Goal: Find specific page/section: Find specific page/section

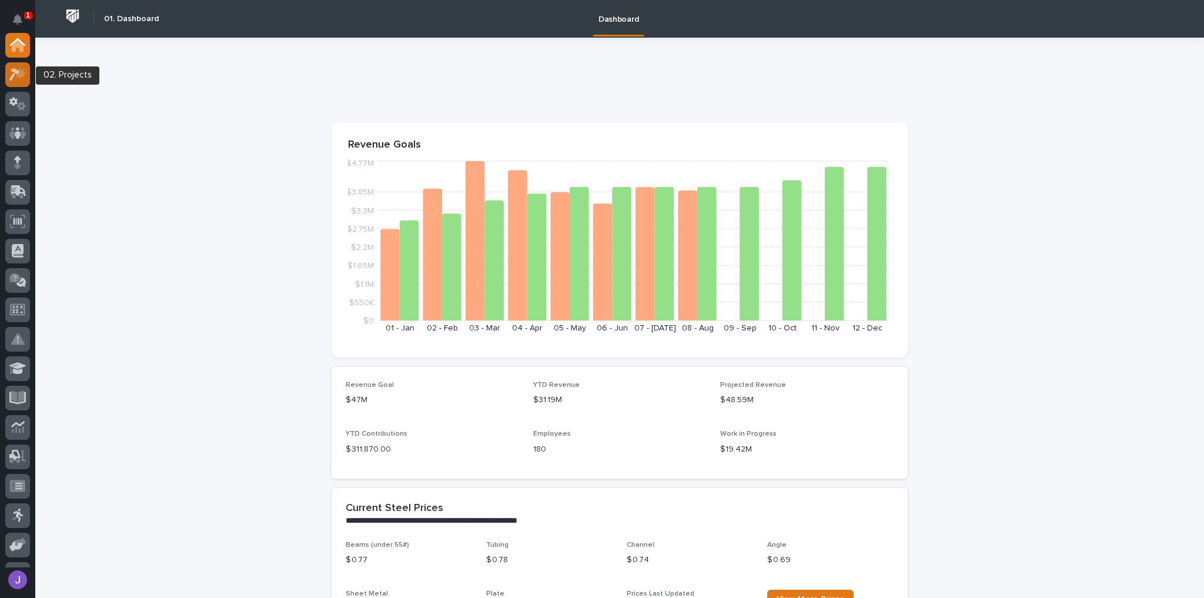
click at [21, 78] on icon at bounding box center [17, 75] width 17 height 14
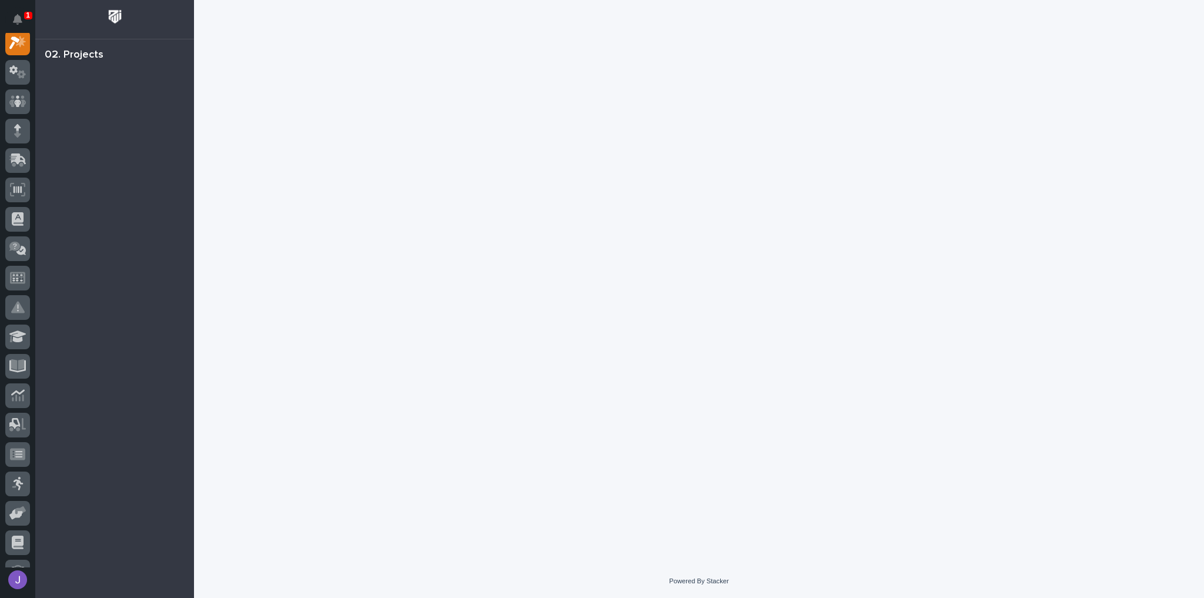
scroll to position [29, 0]
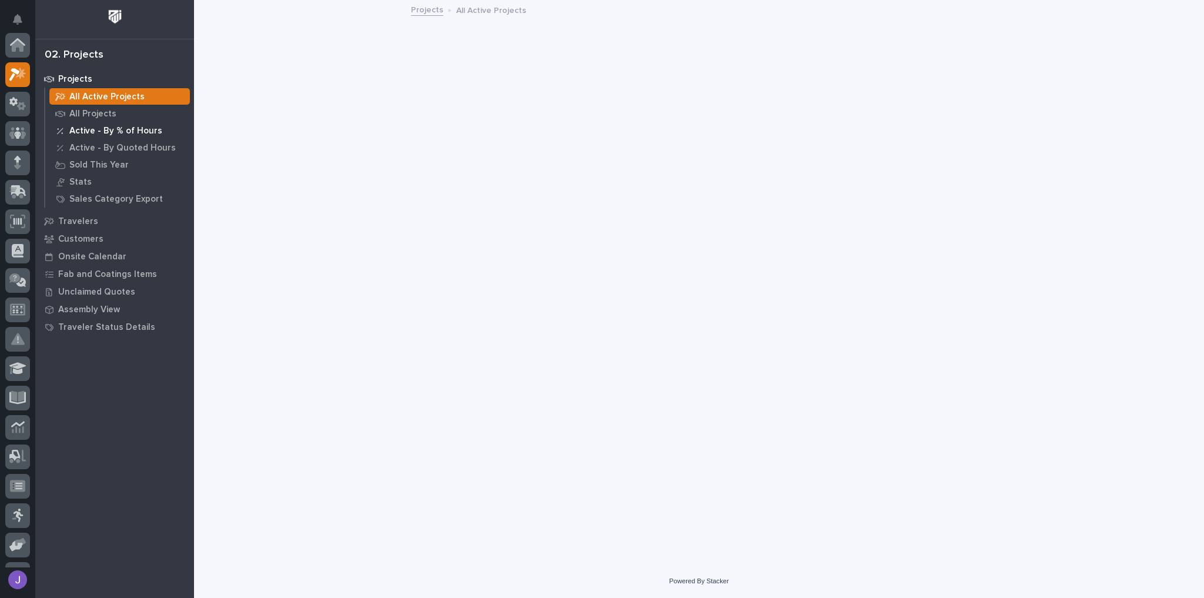
scroll to position [29, 0]
click at [82, 116] on p "All Projects" at bounding box center [92, 114] width 47 height 11
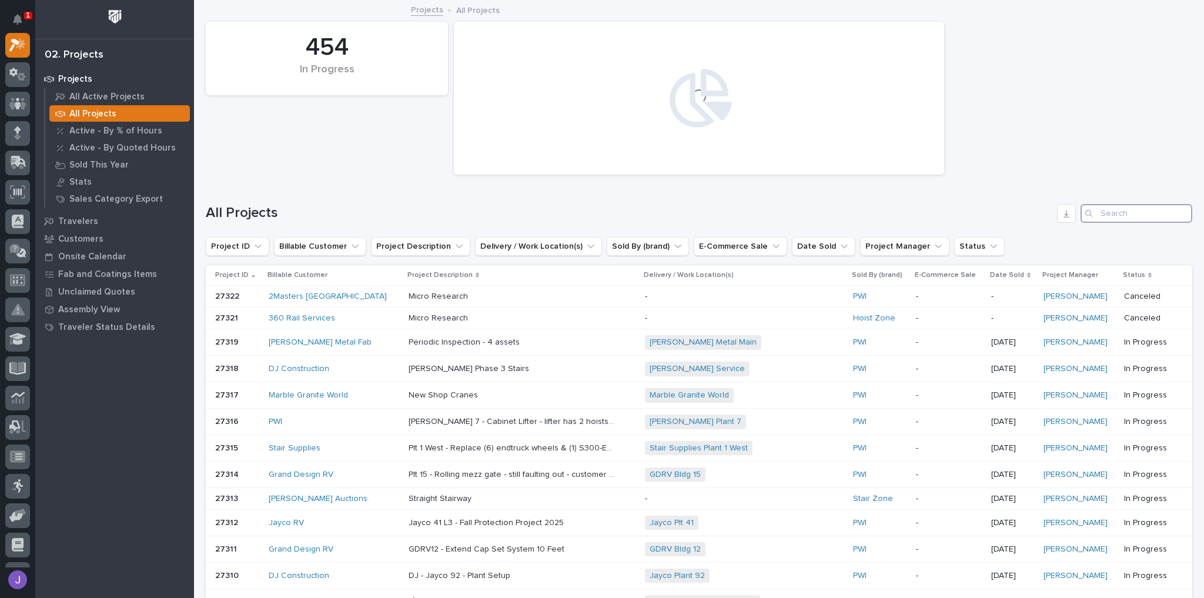
click at [1107, 216] on input "Search" at bounding box center [1137, 213] width 112 height 19
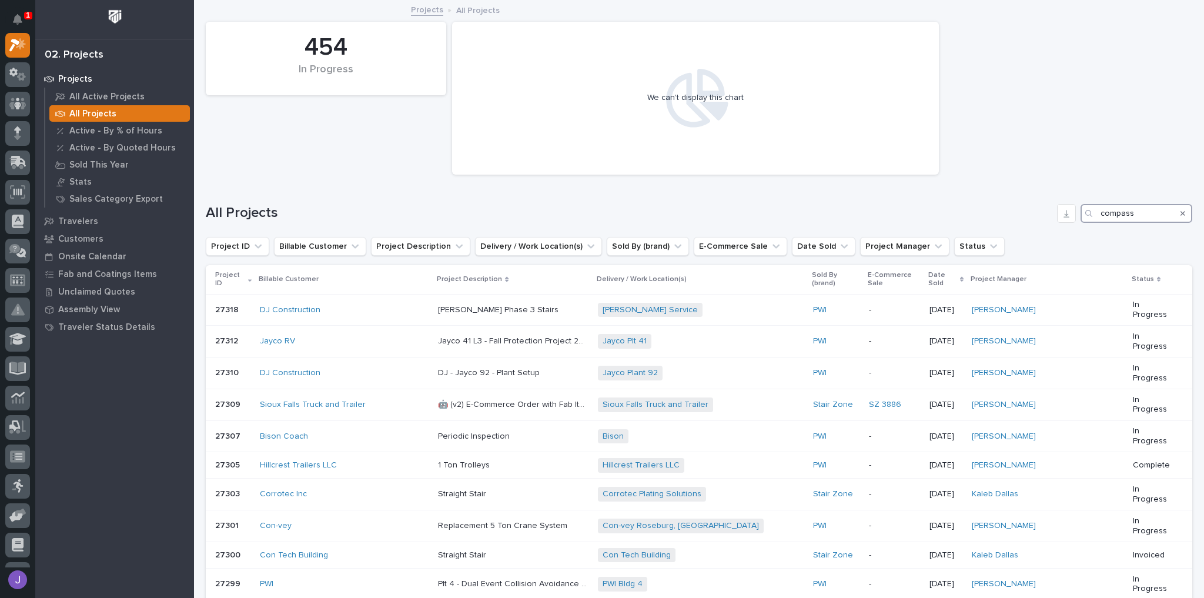
type input "compass"
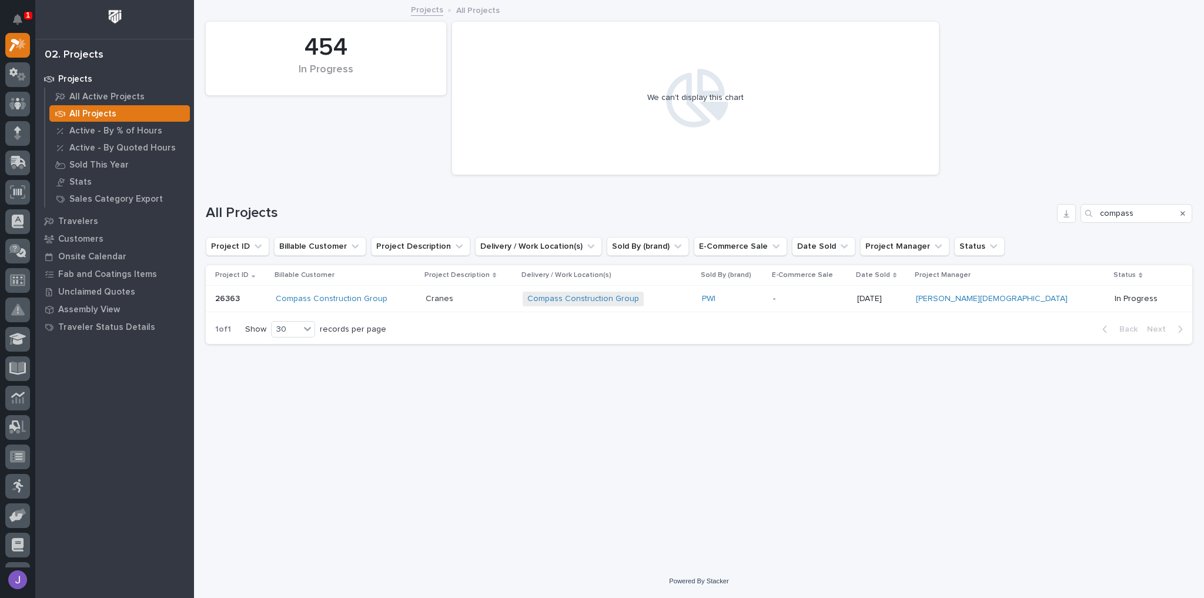
click at [262, 299] on p at bounding box center [240, 299] width 51 height 10
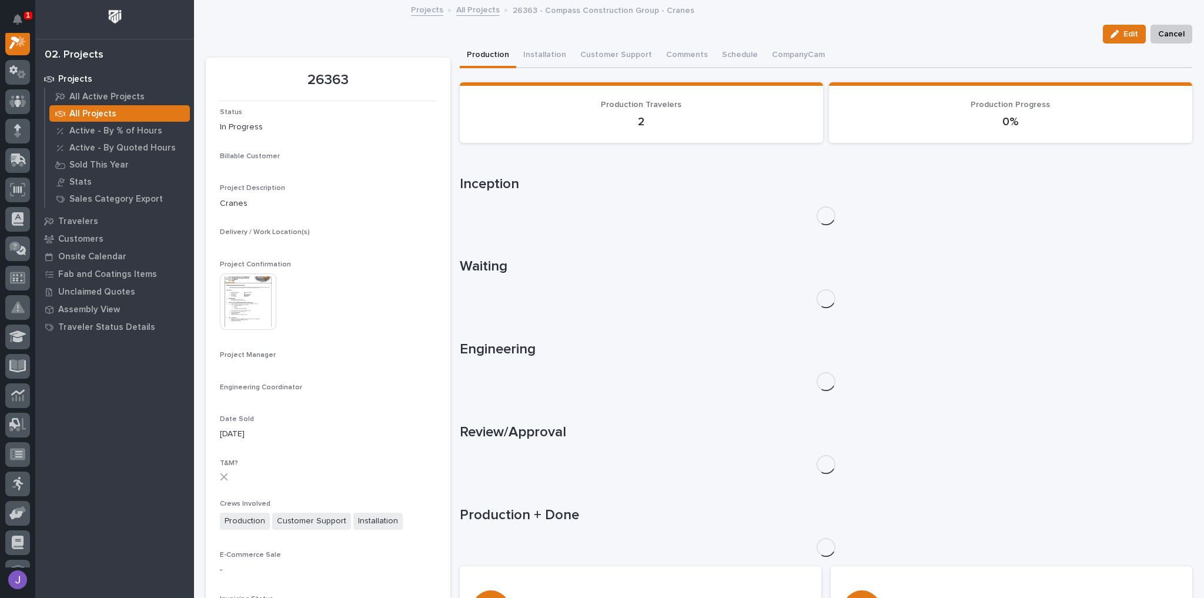
scroll to position [29, 0]
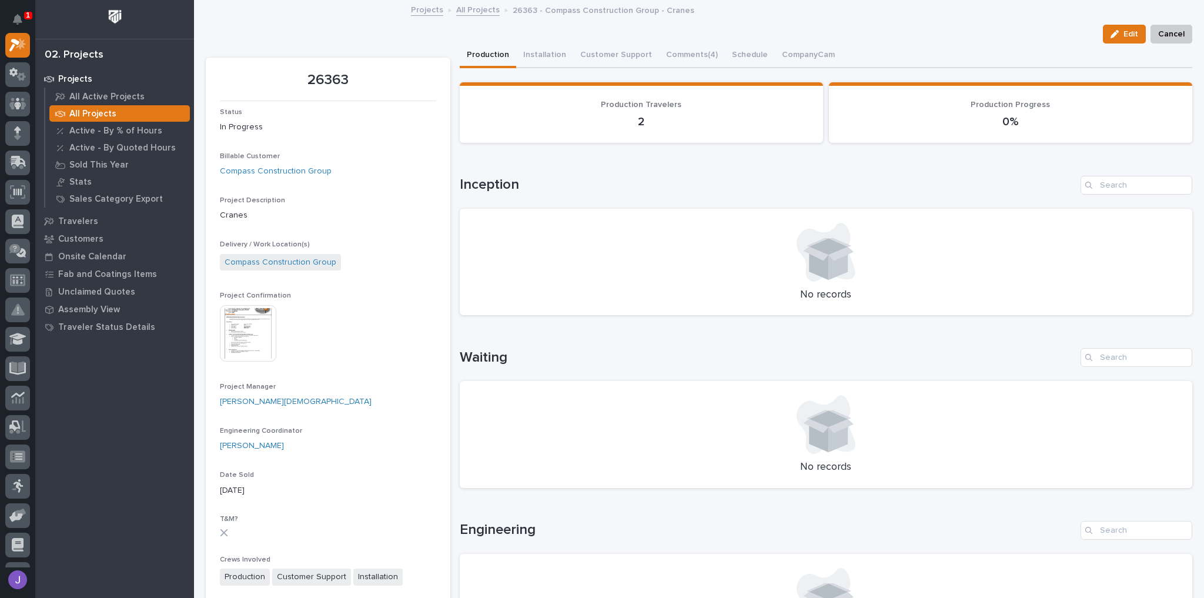
click at [265, 330] on img at bounding box center [248, 333] width 56 height 56
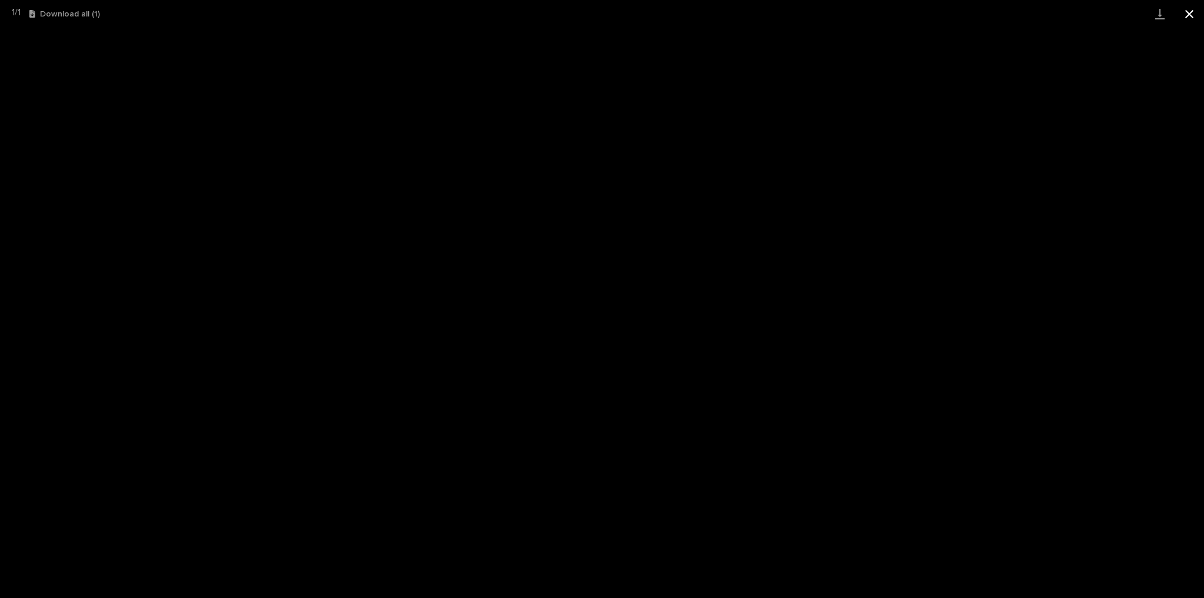
click at [1184, 9] on button "Close gallery" at bounding box center [1189, 14] width 29 height 28
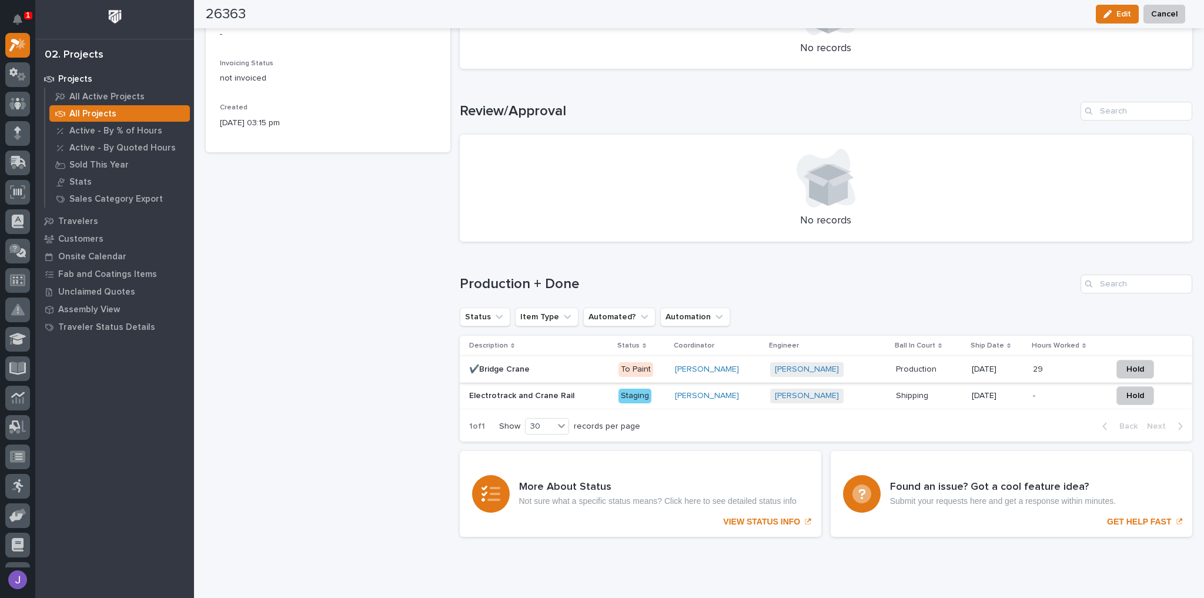
scroll to position [629, 0]
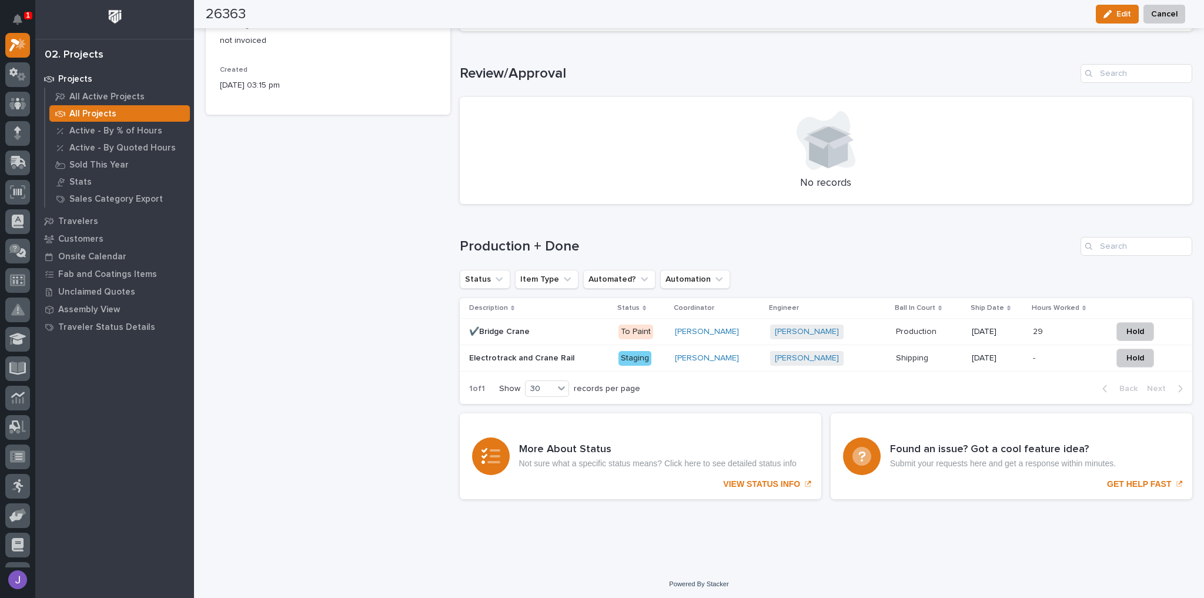
click at [554, 327] on p at bounding box center [539, 332] width 140 height 10
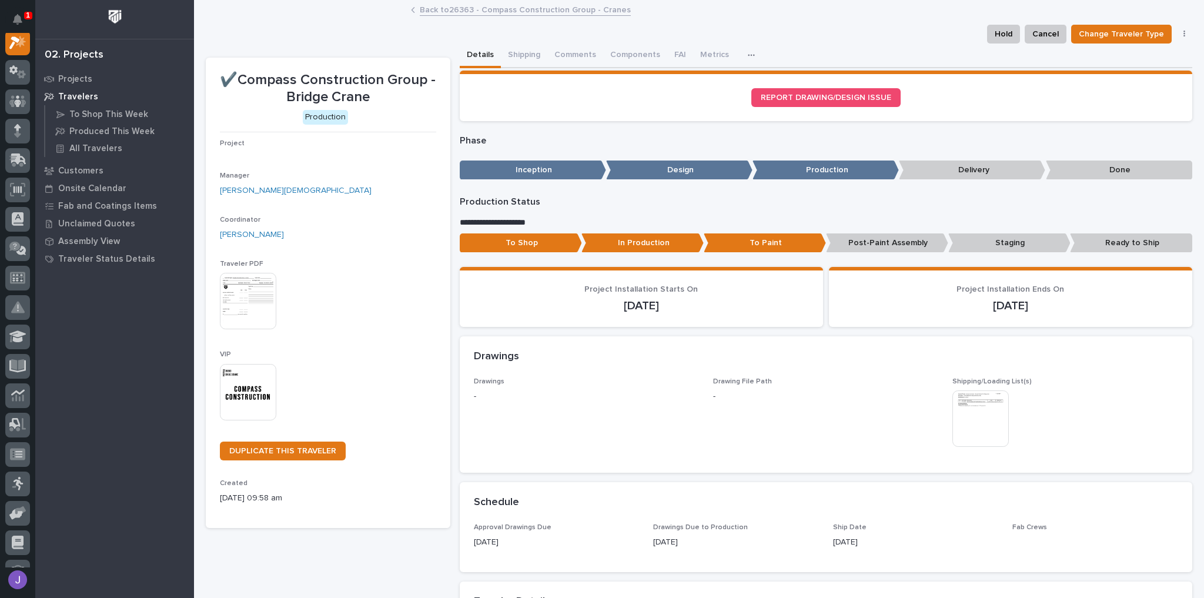
scroll to position [29, 0]
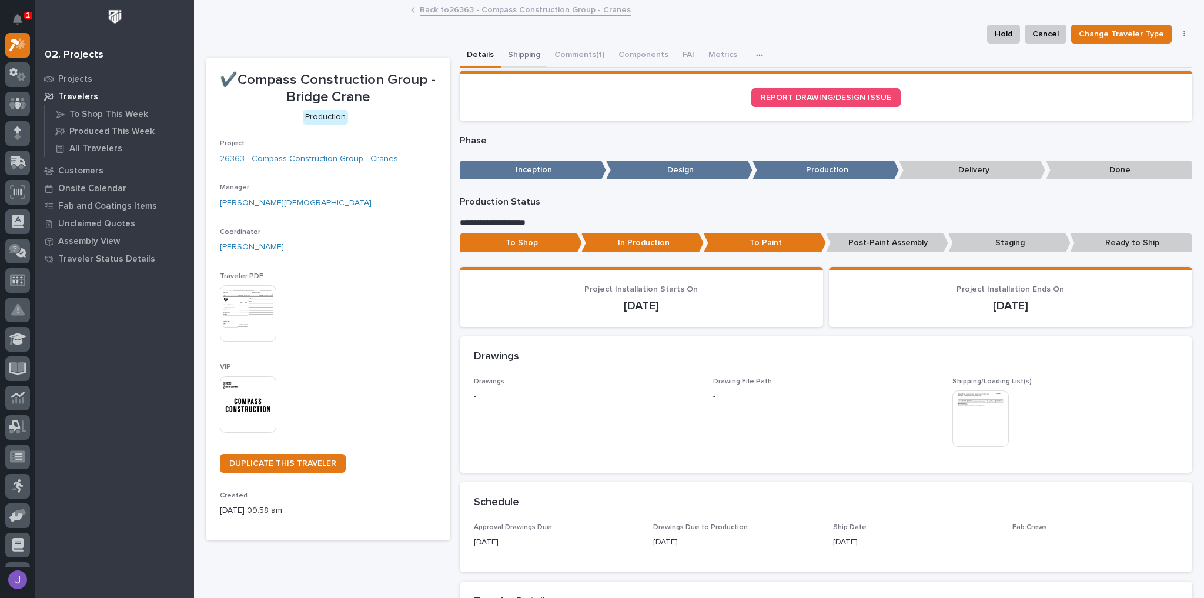
click at [520, 51] on button "Shipping" at bounding box center [524, 56] width 46 height 25
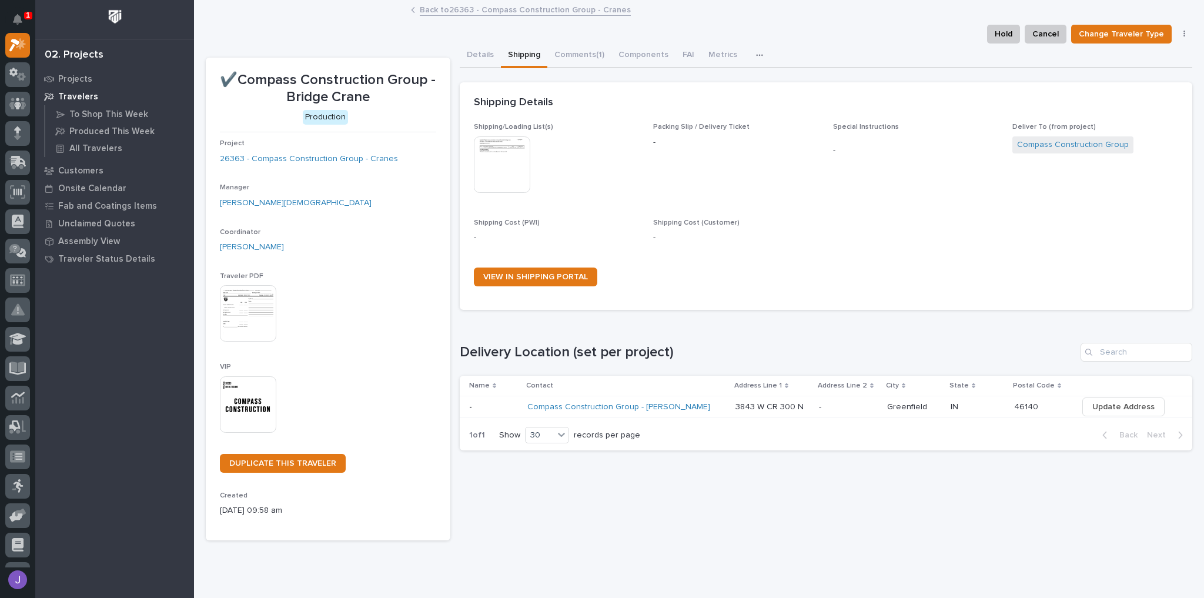
click at [494, 407] on p at bounding box center [493, 407] width 49 height 10
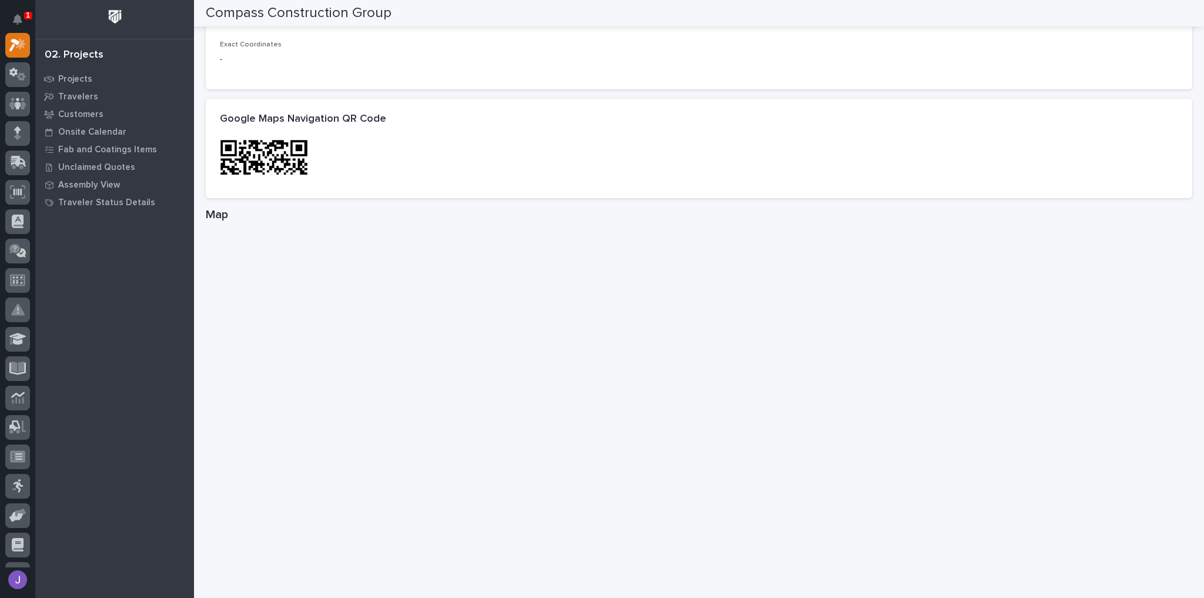
scroll to position [659, 0]
